Goal: Task Accomplishment & Management: Manage account settings

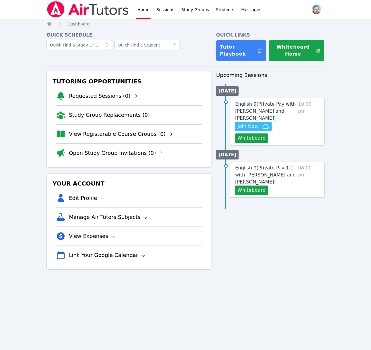
click at [269, 105] on span "English 9 ( Private Pay with [PERSON_NAME] and [PERSON_NAME] )" at bounding box center [265, 111] width 61 height 20
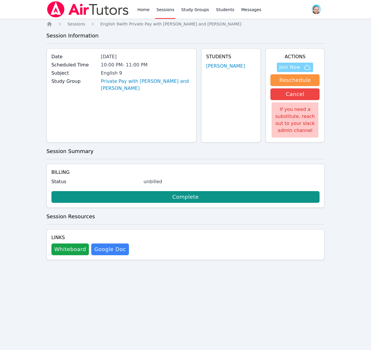
click at [295, 67] on span "Join Now" at bounding box center [289, 67] width 21 height 7
click at [252, 10] on span "Messages" at bounding box center [251, 10] width 20 height 6
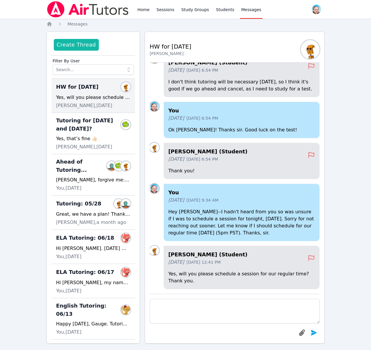
click at [78, 48] on button "Create Thread" at bounding box center [76, 45] width 45 height 12
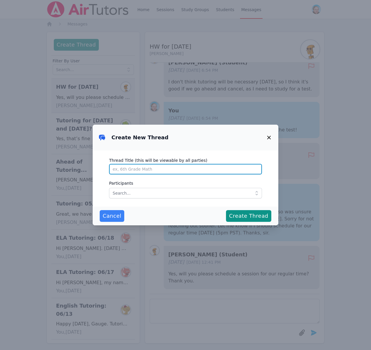
click at [138, 168] on input "Thread Title (this will be viewable by all parties)" at bounding box center [185, 169] width 153 height 11
type input "e"
type input "Tutoring: 09/22"
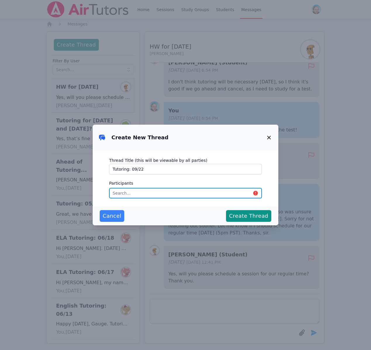
click at [121, 193] on input "text" at bounding box center [185, 193] width 153 height 11
type input "evan"
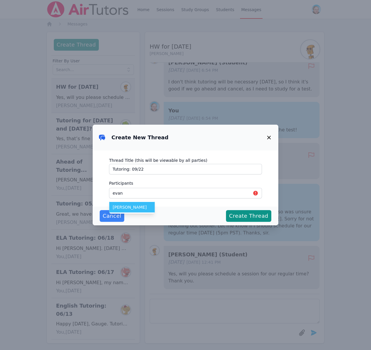
click at [125, 206] on span "[PERSON_NAME]" at bounding box center [132, 207] width 39 height 6
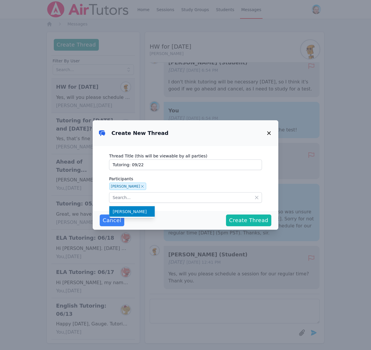
click at [250, 221] on span "Create Thread" at bounding box center [248, 220] width 39 height 8
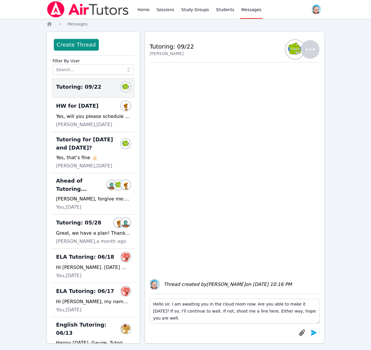
type textarea "Hello sir. I am awaiting you in the cloud room now. Are you able to make it [DA…"
click at [313, 333] on icon "submit" at bounding box center [314, 333] width 6 height 6
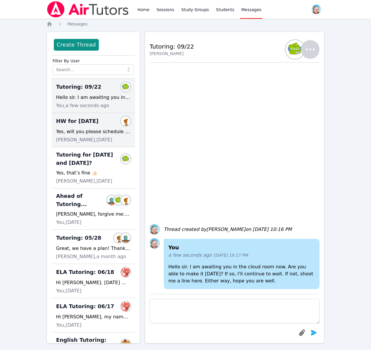
click at [96, 128] on div "Yes, will you please schedule a session for our regular time? Thank you." at bounding box center [93, 131] width 74 height 7
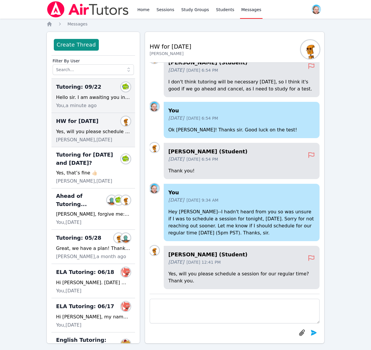
click at [87, 89] on span "Tutoring: 09/22" at bounding box center [78, 87] width 45 height 8
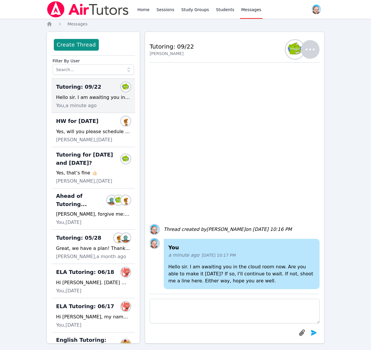
click at [315, 49] on icon "button" at bounding box center [310, 49] width 14 height 14
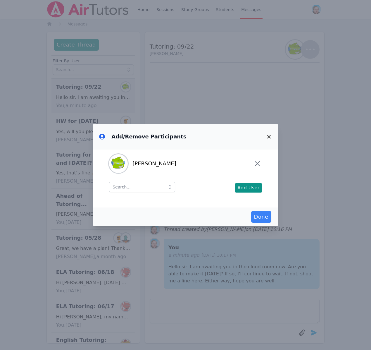
click at [269, 137] on icon "button" at bounding box center [269, 136] width 7 height 7
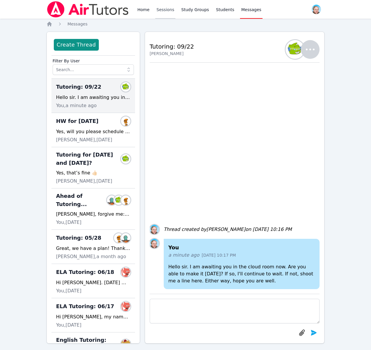
click at [167, 10] on link "Sessions" at bounding box center [165, 9] width 20 height 19
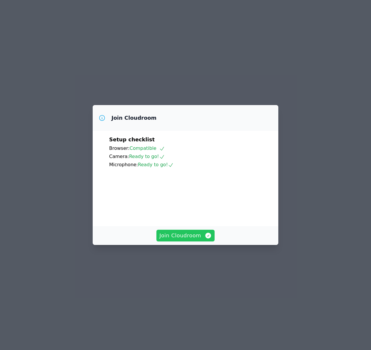
click at [190, 240] on span "Join Cloudroom" at bounding box center [185, 235] width 52 height 8
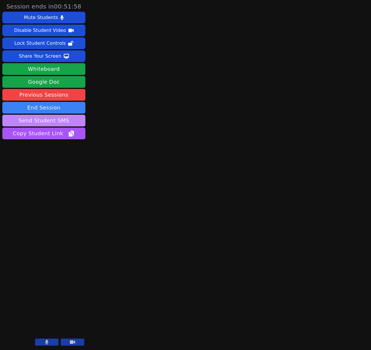
click at [58, 122] on button "Send Student SMS" at bounding box center [43, 121] width 83 height 12
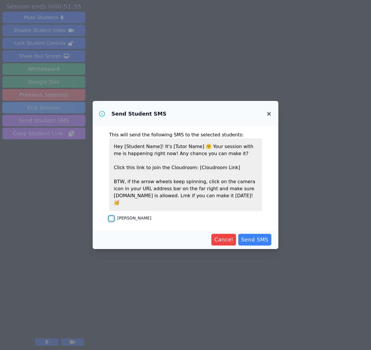
click at [113, 216] on input "[PERSON_NAME]" at bounding box center [111, 218] width 5 height 5
checkbox input "true"
click at [255, 240] on button "Send SMS" at bounding box center [254, 240] width 33 height 12
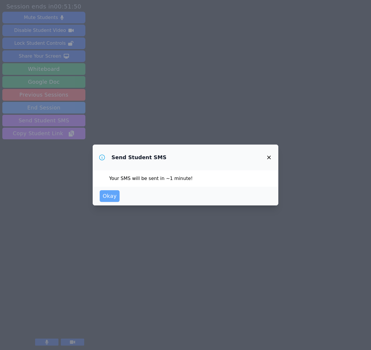
click at [113, 194] on span "Okay" at bounding box center [110, 196] width 14 height 8
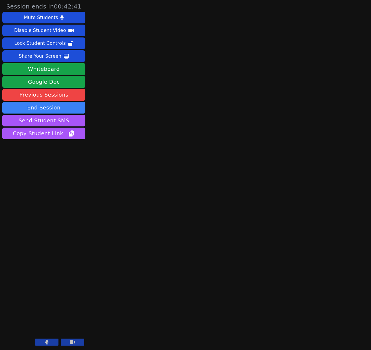
click at [51, 345] on button at bounding box center [46, 341] width 23 height 7
click at [53, 67] on button "Whiteboard" at bounding box center [43, 69] width 83 height 12
click at [45, 342] on icon at bounding box center [47, 342] width 6 height 5
click at [38, 59] on div "Share Your Screen" at bounding box center [40, 55] width 43 height 9
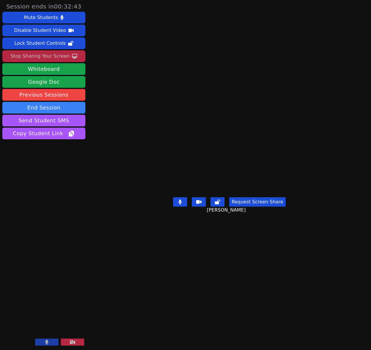
click at [69, 340] on button at bounding box center [72, 341] width 23 height 7
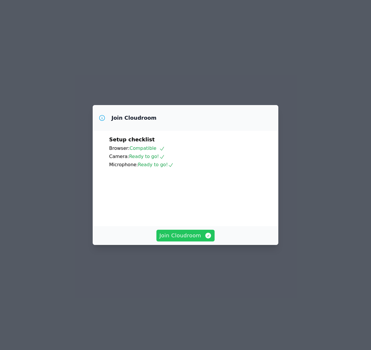
click at [183, 240] on span "Join Cloudroom" at bounding box center [185, 235] width 52 height 8
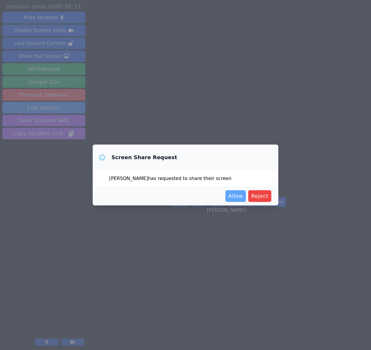
click at [238, 196] on span "Allow" at bounding box center [235, 196] width 15 height 8
click at [239, 200] on button "Allow" at bounding box center [236, 196] width 20 height 12
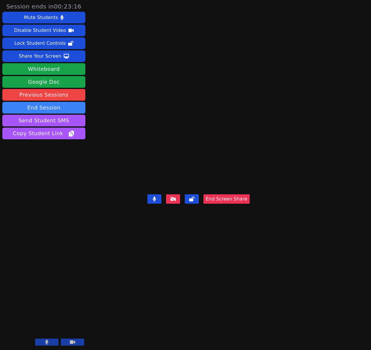
click at [250, 204] on button "End Screen Share" at bounding box center [227, 198] width 46 height 9
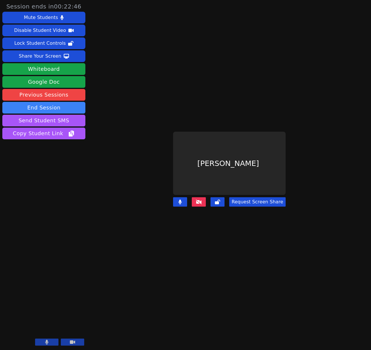
click at [202, 202] on icon at bounding box center [199, 201] width 6 height 5
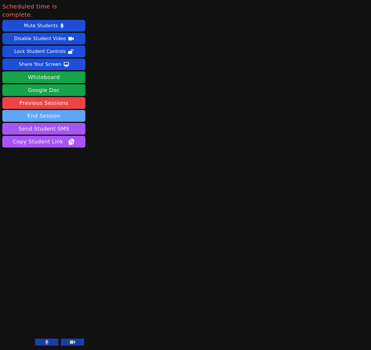
click at [62, 110] on button "End Session" at bounding box center [43, 116] width 83 height 12
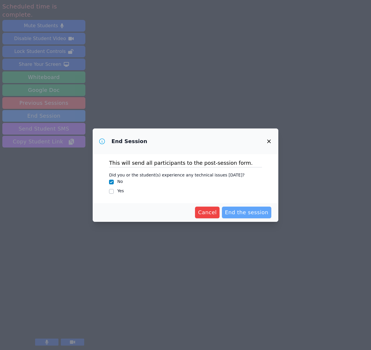
click at [235, 211] on span "End the session" at bounding box center [247, 212] width 44 height 8
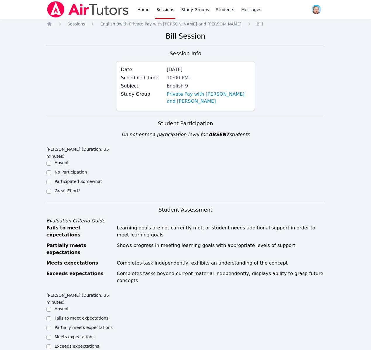
click at [70, 192] on label "Great Effort!" at bounding box center [67, 190] width 25 height 5
click at [51, 192] on input "Great Effort!" at bounding box center [49, 191] width 5 height 5
checkbox input "true"
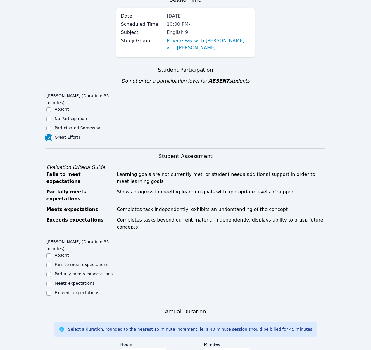
scroll to position [89, 0]
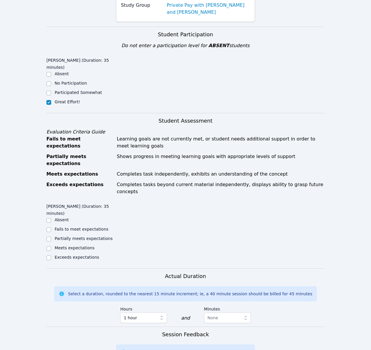
click at [84, 255] on label "Exceeds expectations" at bounding box center [77, 257] width 44 height 5
click at [51, 255] on input "Exceeds expectations" at bounding box center [49, 257] width 5 height 5
checkbox input "true"
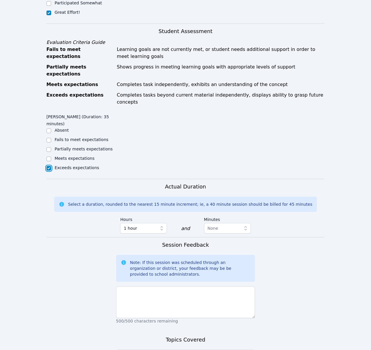
scroll to position [250, 0]
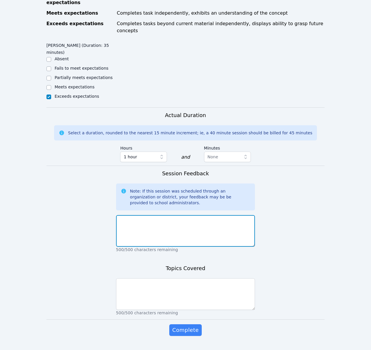
click at [142, 215] on textarea at bounding box center [185, 231] width 139 height 32
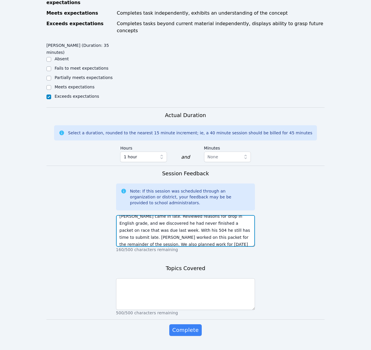
scroll to position [11, 0]
type textarea "Evan came in late. Reviewed reasons for drop in English grade, and we discovere…"
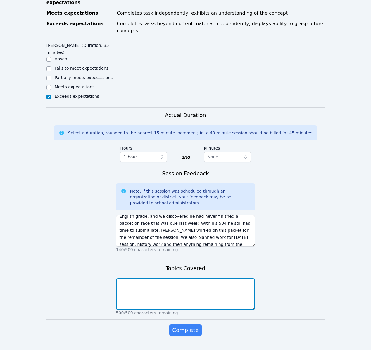
click at [150, 278] on textarea at bounding box center [185, 294] width 139 height 32
type textarea "English packet on race and the controversy of the "n" word."
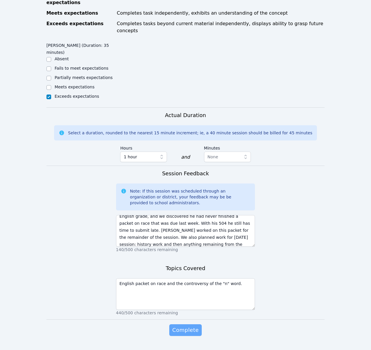
click at [184, 326] on span "Complete" at bounding box center [185, 330] width 26 height 8
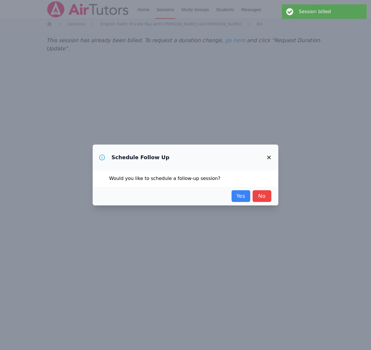
scroll to position [0, 0]
click at [241, 198] on link "Yes" at bounding box center [241, 196] width 19 height 12
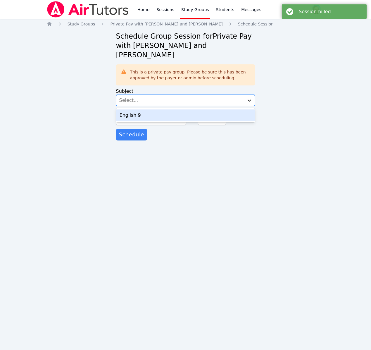
click at [248, 97] on icon at bounding box center [250, 100] width 6 height 6
click at [197, 109] on div "English 9" at bounding box center [185, 115] width 139 height 12
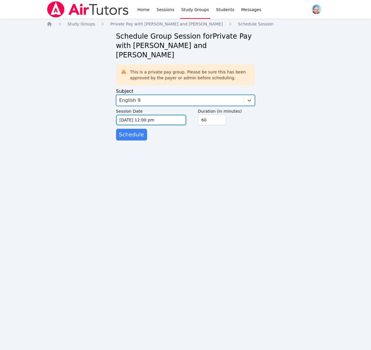
click at [170, 115] on input "09/22/2025 12:00 pm" at bounding box center [151, 120] width 70 height 11
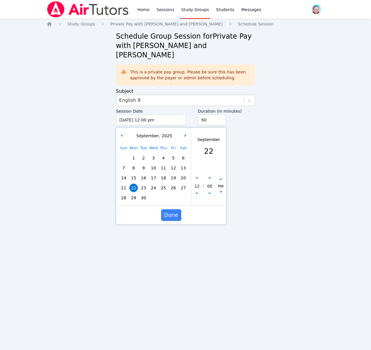
click at [144, 184] on span "23" at bounding box center [144, 188] width 8 height 8
click at [197, 177] on icon "button" at bounding box center [196, 178] width 2 height 2
type input "09/23/2025 01:00 pm"
type input "01"
click at [197, 177] on icon "button" at bounding box center [196, 178] width 2 height 2
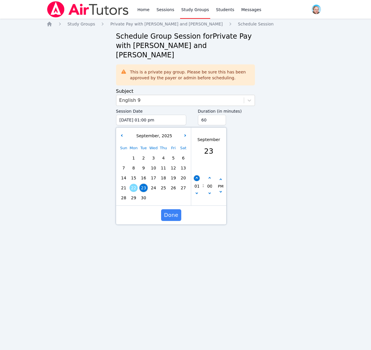
type input "09/23/2025 02:00 pm"
type input "02"
click at [197, 177] on icon "button" at bounding box center [196, 178] width 2 height 2
type input "09/23/2025 03:00 pm"
type input "03"
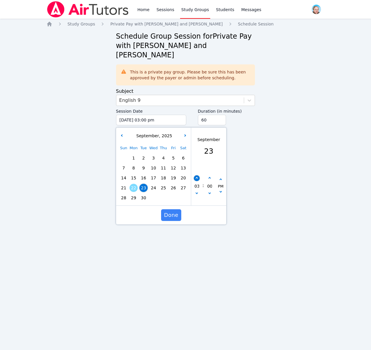
click at [197, 177] on icon "button" at bounding box center [196, 178] width 2 height 2
type input "09/23/2025 04:00 pm"
type input "04"
click at [197, 177] on icon "button" at bounding box center [196, 178] width 2 height 2
type input "09/23/2025 05:00 pm"
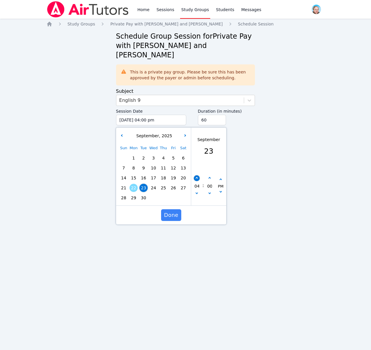
type input "05"
click at [197, 177] on icon "button" at bounding box center [196, 178] width 2 height 2
type input "09/23/2025 06:00 pm"
type input "06"
click at [197, 177] on icon "button" at bounding box center [196, 178] width 2 height 2
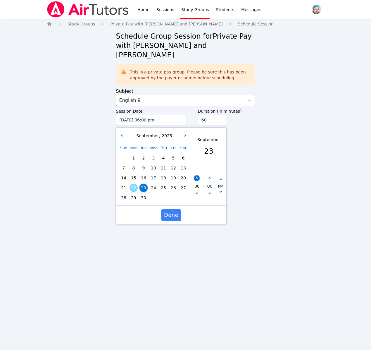
type input "09/23/2025 07:00 pm"
type input "07"
click at [197, 177] on icon "button" at bounding box center [196, 178] width 2 height 2
type input "09/23/2025 08:00 pm"
type input "08"
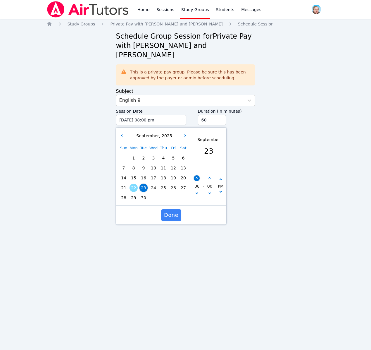
click at [197, 177] on icon "button" at bounding box center [196, 178] width 2 height 2
type input "09/23/2025 09:00 pm"
type input "09"
click at [197, 177] on icon "button" at bounding box center [196, 178] width 2 height 2
type input "09/23/2025 10:00 pm"
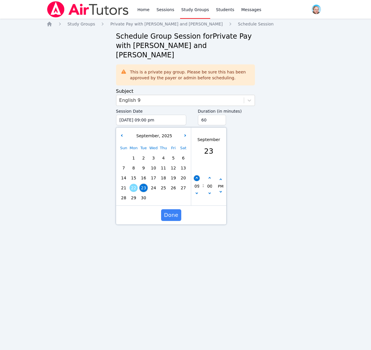
type input "10"
click at [174, 211] on span "Done" at bounding box center [171, 215] width 14 height 8
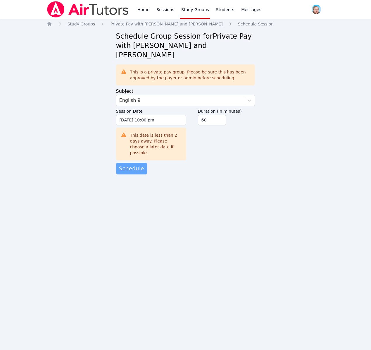
click at [134, 164] on span "Schedule" at bounding box center [131, 168] width 25 height 8
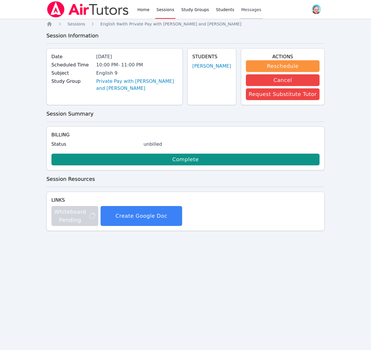
click at [248, 11] on span "Messages" at bounding box center [251, 10] width 20 height 6
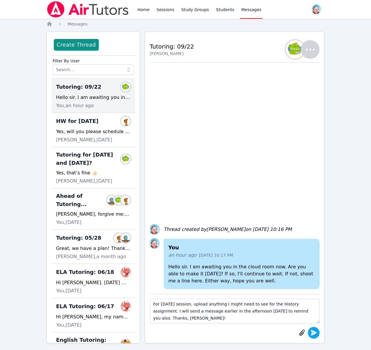
type textarea "For tomorrow's session, upload anything I might need to see for the History ass…"
click at [314, 333] on icon "submit" at bounding box center [313, 332] width 7 height 7
